Goal: Task Accomplishment & Management: Manage account settings

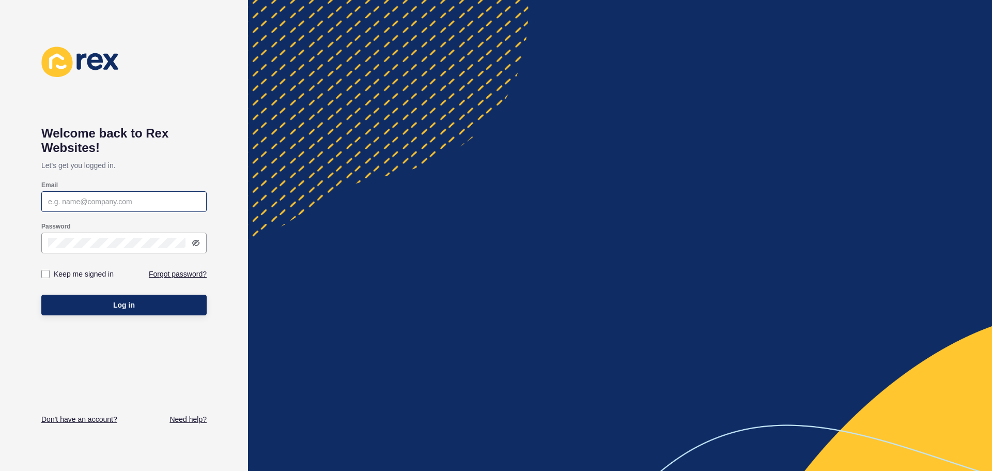
click at [80, 209] on div at bounding box center [123, 201] width 165 height 21
click at [73, 234] on div at bounding box center [123, 242] width 165 height 21
click at [122, 195] on div at bounding box center [123, 201] width 165 height 21
type input "[EMAIL_ADDRESS][DOMAIN_NAME]"
click at [49, 275] on label at bounding box center [45, 274] width 8 height 8
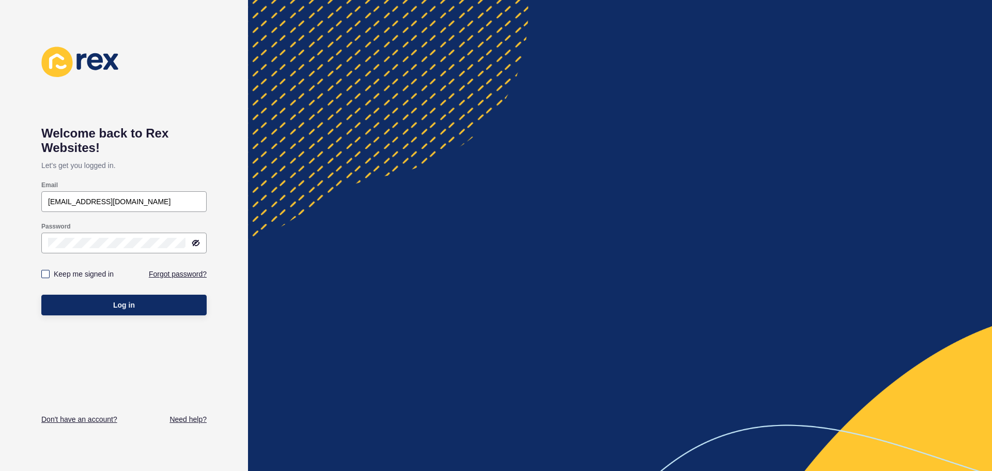
click at [49, 275] on input "Keep me signed in" at bounding box center [46, 274] width 7 height 7
checkbox input "true"
click at [119, 305] on span "Log in" at bounding box center [124, 305] width 22 height 10
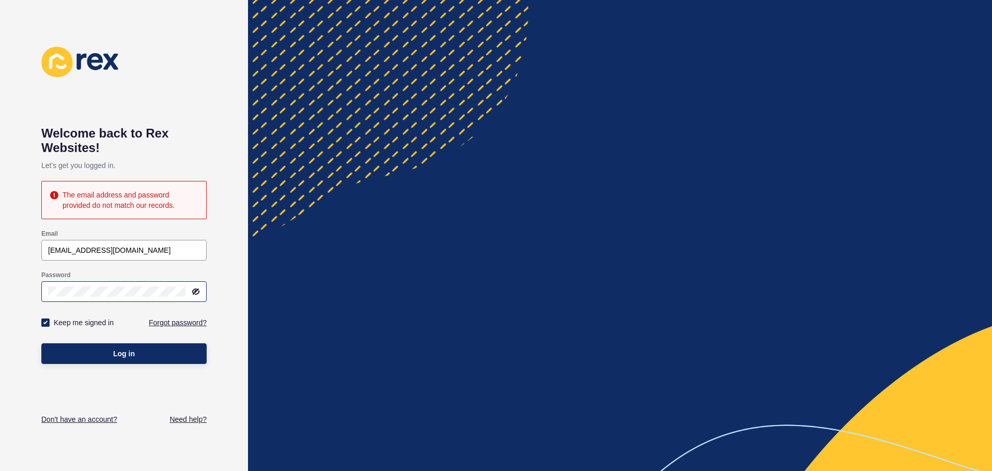
click at [196, 292] on icon at bounding box center [196, 291] width 8 height 8
click at [48, 292] on div at bounding box center [123, 291] width 165 height 21
click at [43, 287] on div at bounding box center [123, 291] width 165 height 21
